Goal: Task Accomplishment & Management: Manage account settings

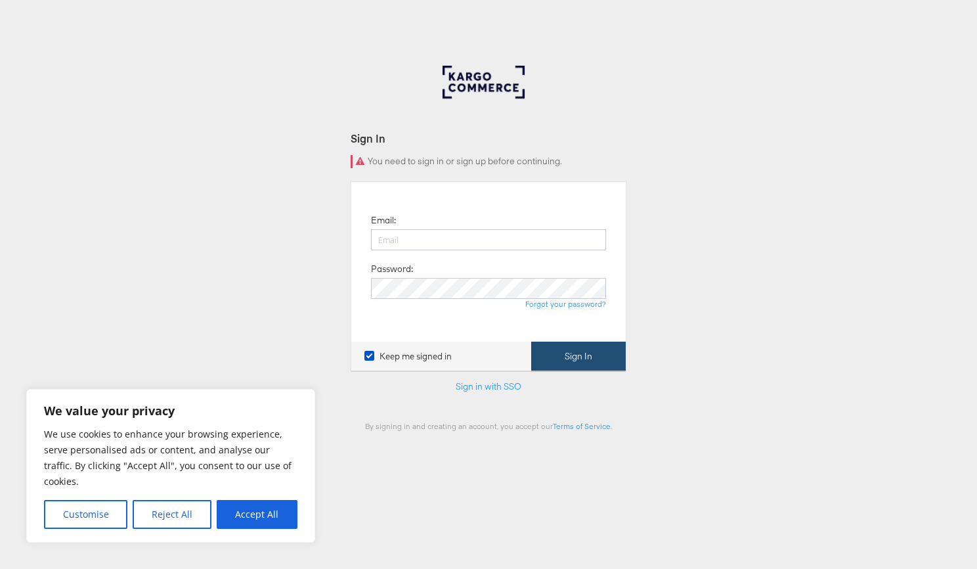
type input "[PERSON_NAME][EMAIL_ADDRESS][DOMAIN_NAME]"
click at [572, 341] on div "Keep me signed in Sign In" at bounding box center [488, 356] width 274 height 30
click at [599, 360] on button "Sign In" at bounding box center [578, 356] width 95 height 30
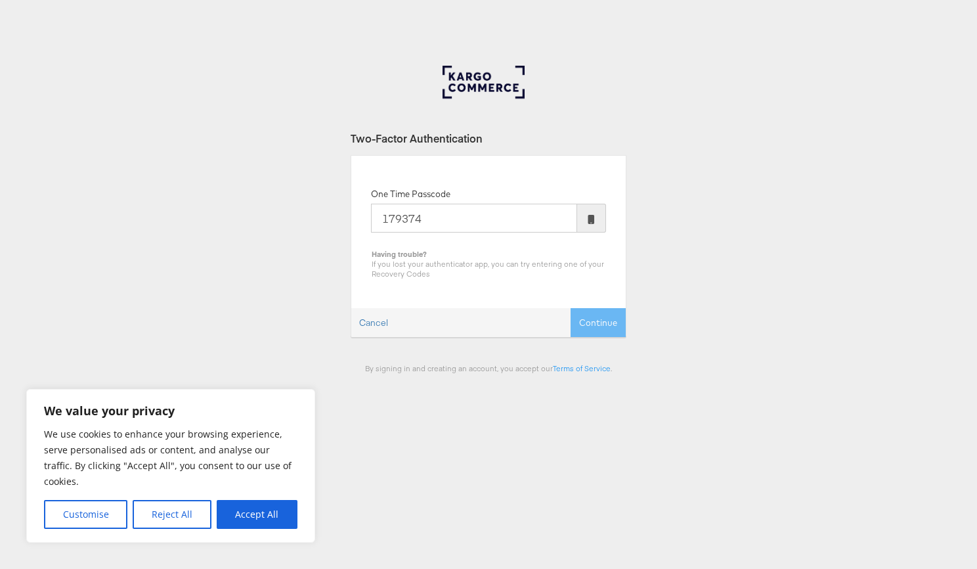
type input "179374"
click at [571, 308] on button "Continue" at bounding box center [598, 323] width 55 height 30
